Goal: Task Accomplishment & Management: Complete application form

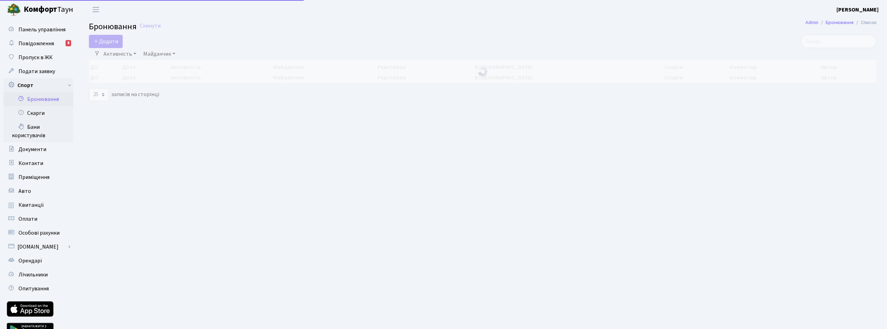
select select "25"
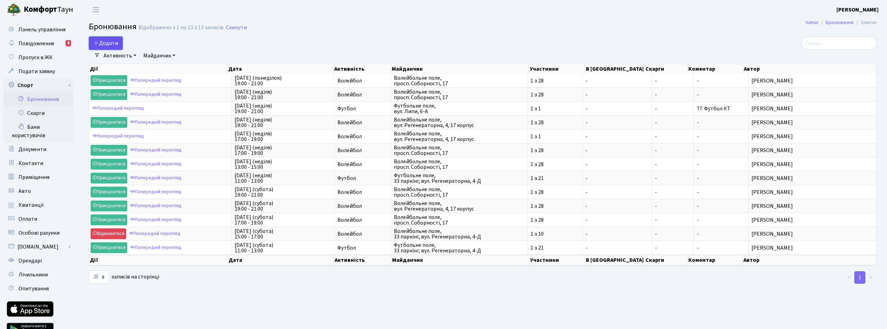
click at [101, 43] on button "Додати" at bounding box center [106, 43] width 34 height 13
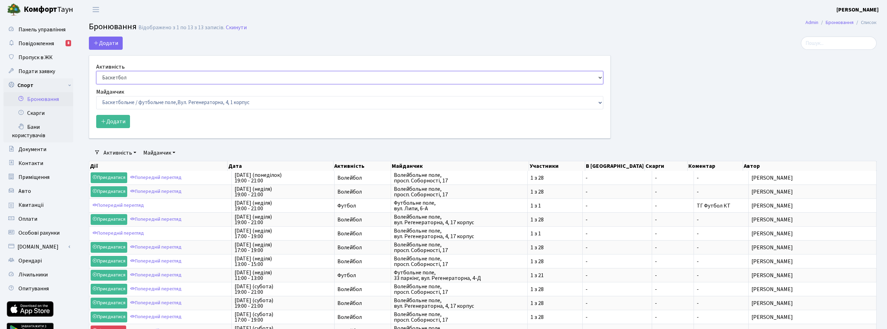
click at [130, 76] on select "Баскетбол Волейбол Йога Катання на роликах Настільний теніс Теніс Футбол Фітнес" at bounding box center [349, 77] width 507 height 13
select select "4"
click at [96, 71] on select "Баскетбол Волейбол Йога Катання на роликах Настільний теніс Теніс Футбол Фітнес" at bounding box center [349, 77] width 507 height 13
click at [140, 101] on select "Баскетбольне / футбольне поле, Вул. Регенераторна, 4, 1 корпус Баскетбольне пол…" at bounding box center [349, 102] width 507 height 13
select select "5"
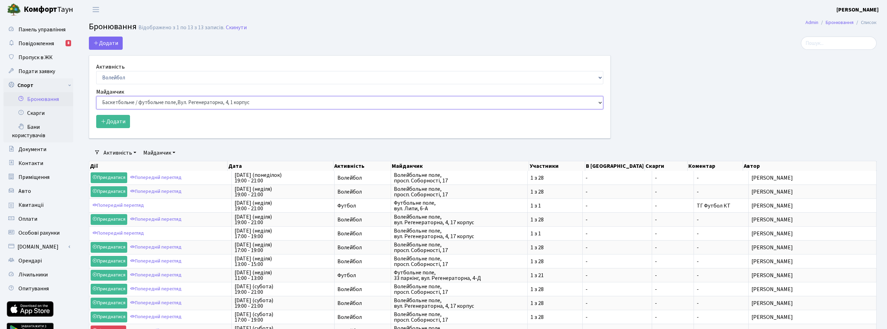
click at [96, 96] on select "Баскетбольне / футбольне поле, Вул. Регенераторна, 4, 1 корпус Баскетбольне пол…" at bounding box center [349, 102] width 507 height 13
click at [111, 117] on button "Додати" at bounding box center [113, 121] width 34 height 13
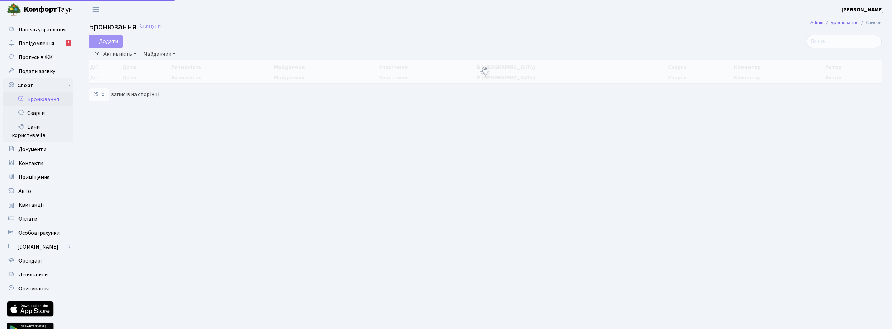
select select "4"
select select "5"
select select "25"
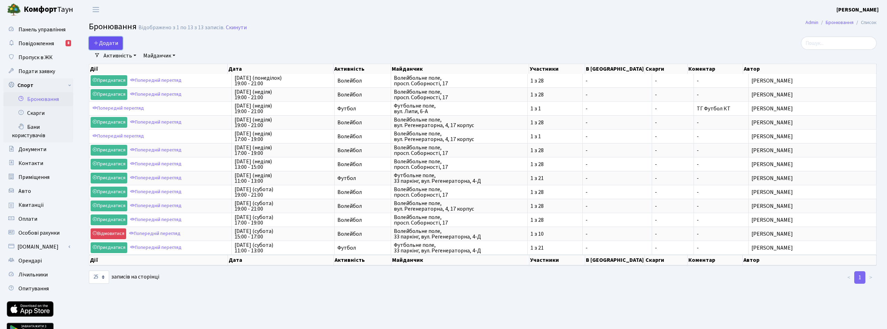
click at [115, 43] on button "Додати" at bounding box center [106, 43] width 34 height 13
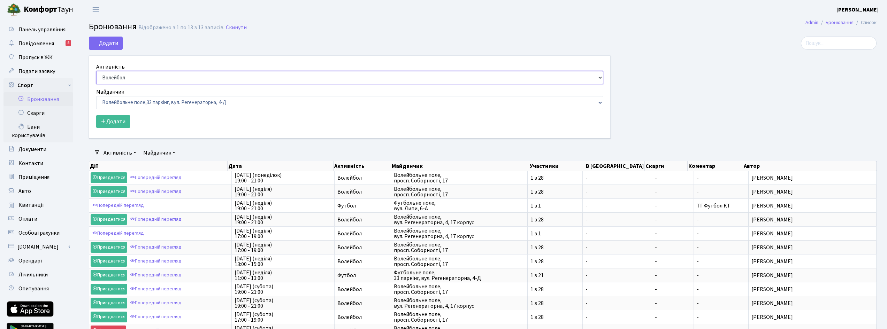
click at [126, 78] on select "Баскетбол Волейбол Йога Катання на роликах Настільний теніс [PERSON_NAME] Фітнес" at bounding box center [349, 77] width 507 height 13
select select "7"
click at [96, 71] on select "Баскетбол Волейбол Йога Катання на роликах Настільний теніс [PERSON_NAME] Фітнес" at bounding box center [349, 77] width 507 height 13
click at [165, 104] on select "Баскетбольне / футбольне поле, Вул. Регенераторна, 4, 1 корпус Баскетбольне пол…" at bounding box center [349, 102] width 507 height 13
select select "9"
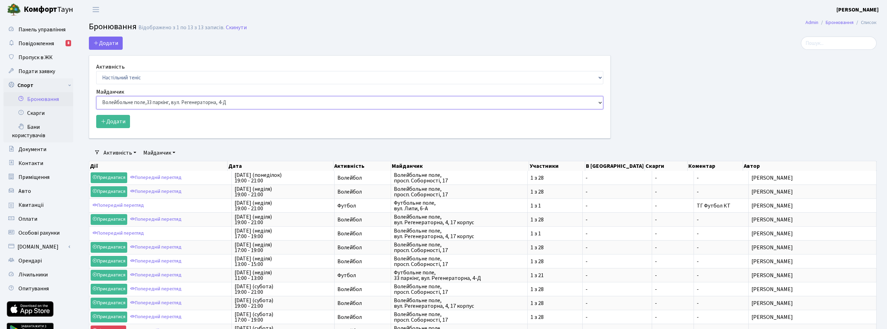
click at [96, 96] on select "Баскетбольне / футбольне поле, Вул. Регенераторна, 4, 1 корпус Баскетбольне пол…" at bounding box center [349, 102] width 507 height 13
click at [128, 128] on div "Активність Баскетбол Волейбол Йога Катання на роликах Настільний теніс Теніс Фу…" at bounding box center [349, 97] width 521 height 83
click at [121, 116] on button "Додати" at bounding box center [113, 121] width 34 height 13
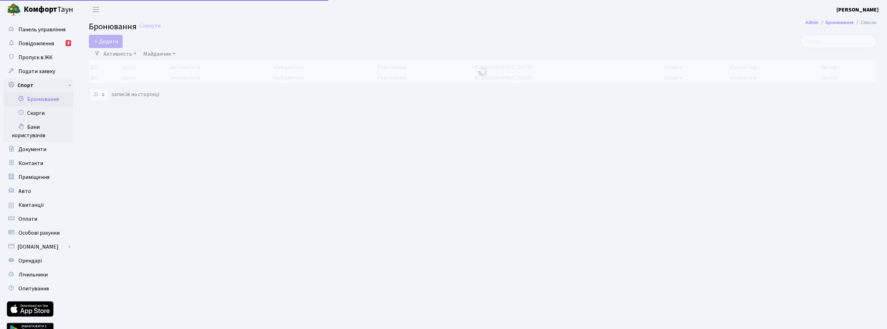
select select "25"
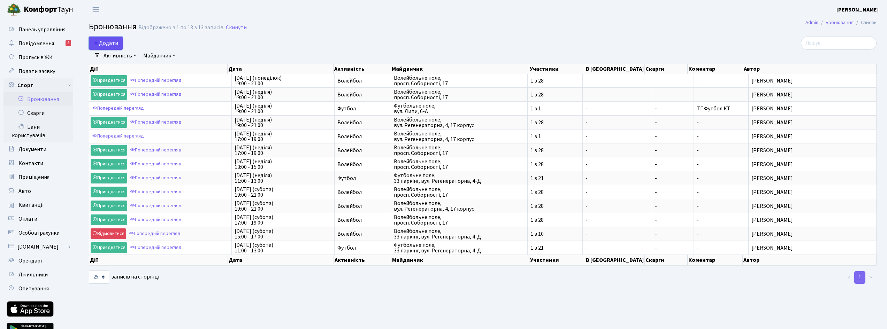
click at [118, 41] on button "Додати" at bounding box center [106, 43] width 34 height 13
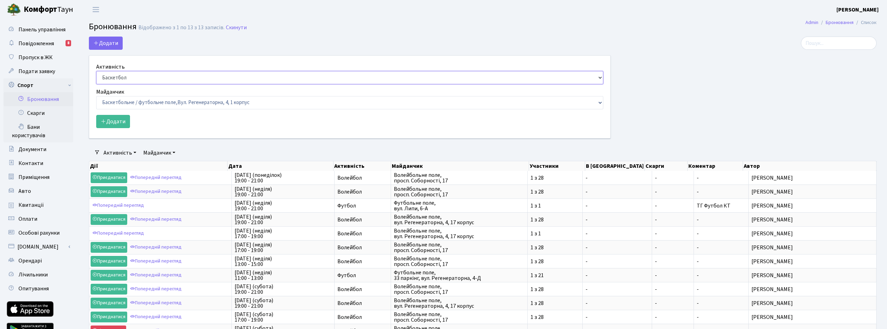
click at [124, 75] on select "Баскетбол Волейбол Йога Катання на роликах Настільний теніс Теніс Футбол Фітнес" at bounding box center [349, 77] width 507 height 13
select select "2"
click at [96, 71] on select "Баскетбол Волейбол Йога Катання на роликах Настільний теніс Теніс Футбол Фітнес" at bounding box center [349, 77] width 507 height 13
click at [143, 101] on select "Баскетбольне / футбольне поле, Вул. Регенераторна, 4, 1 корпус Баскетбольне пол…" at bounding box center [349, 102] width 507 height 13
select select "6"
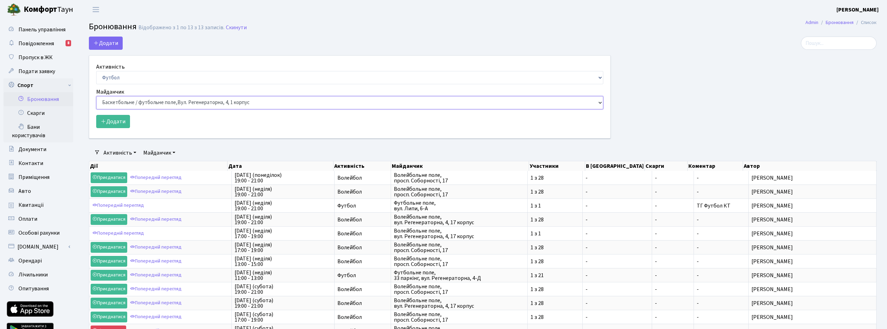
click at [96, 96] on select "Баскетбольне / футбольне поле, Вул. Регенераторна, 4, 1 корпус Баскетбольне пол…" at bounding box center [349, 102] width 507 height 13
click at [114, 123] on button "Додати" at bounding box center [113, 121] width 34 height 13
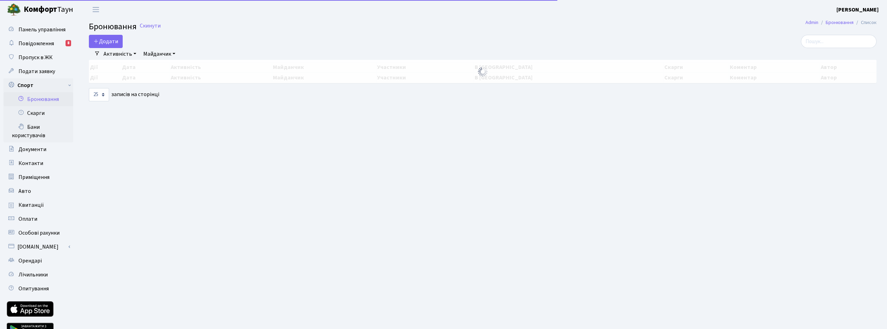
select select "25"
